Goal: Navigation & Orientation: Find specific page/section

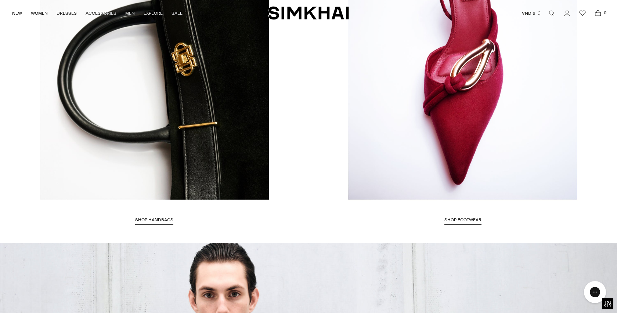
scroll to position [2186, 0]
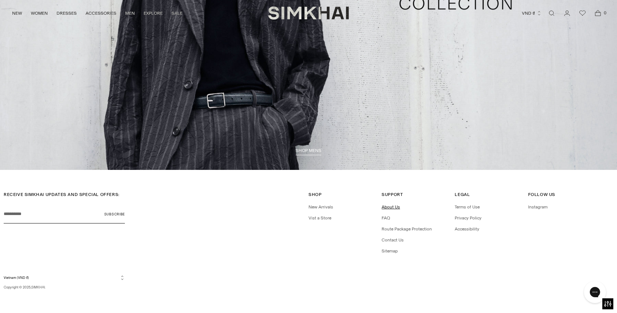
click at [390, 208] on link "About Us" at bounding box center [391, 207] width 18 height 5
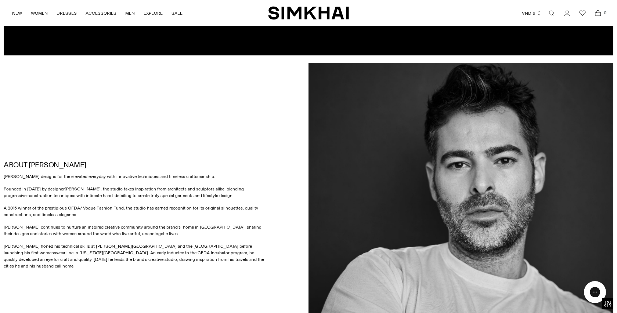
scroll to position [360, 0]
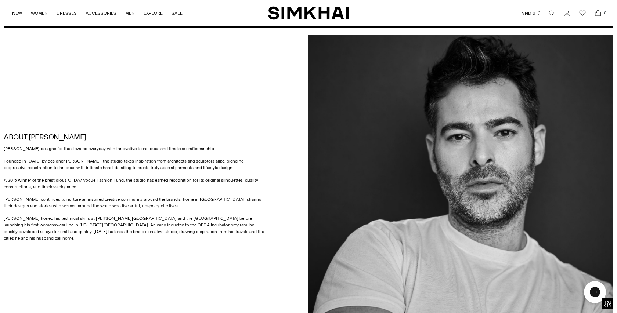
click at [83, 161] on p "Founded in 2010 by designer JONATHAN SIMKHAI , the studio takes inspiration fro…" at bounding box center [135, 164] width 262 height 13
click at [81, 164] on link "JONATHAN SIMKHAI" at bounding box center [83, 161] width 36 height 5
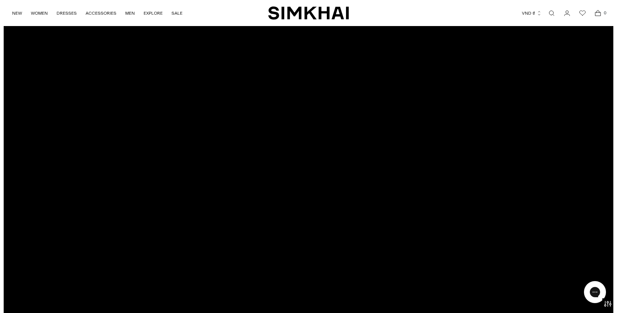
scroll to position [0, 0]
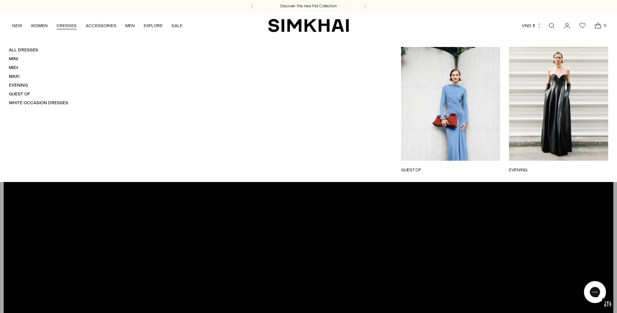
click at [68, 26] on link "DRESSES" at bounding box center [67, 26] width 20 height 16
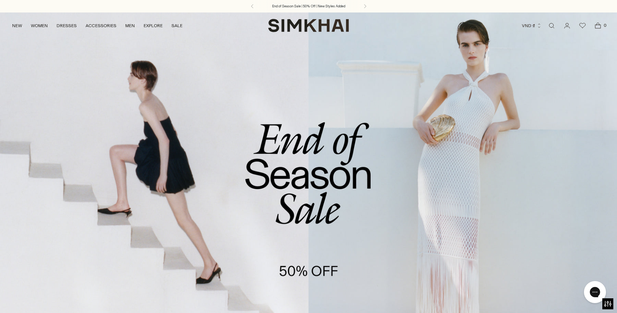
click at [335, 145] on link "/collections/sale" at bounding box center [308, 189] width 617 height 354
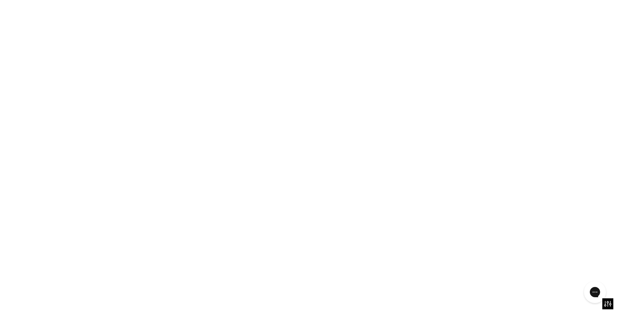
scroll to position [451, 0]
